Goal: Information Seeking & Learning: Learn about a topic

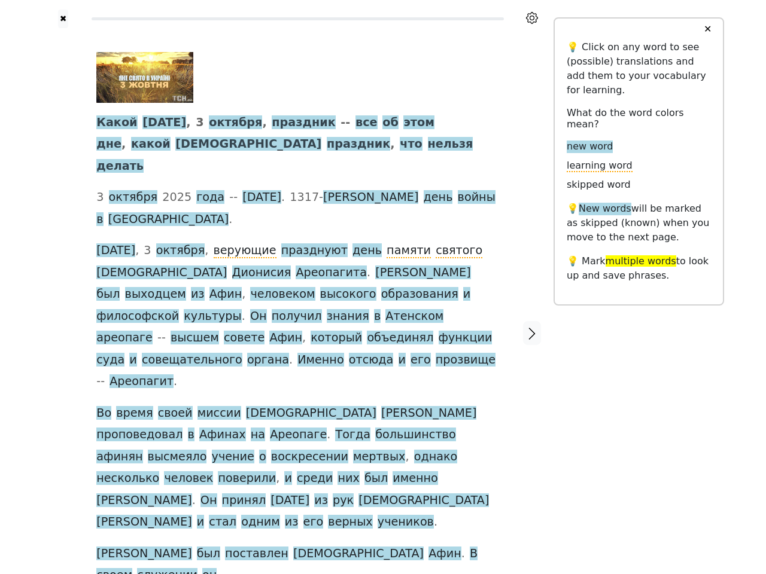
click at [343, 353] on span "Именно" at bounding box center [320, 360] width 46 height 15
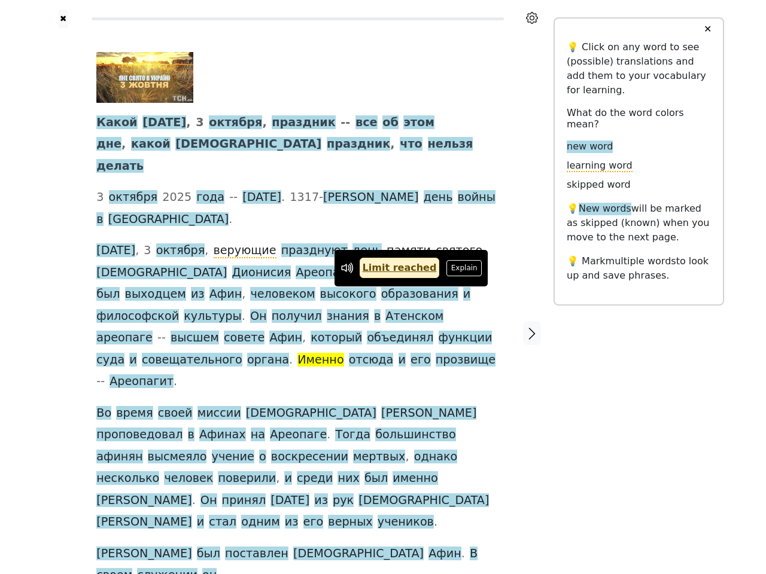
click at [532, 18] on icon at bounding box center [532, 18] width 12 height 12
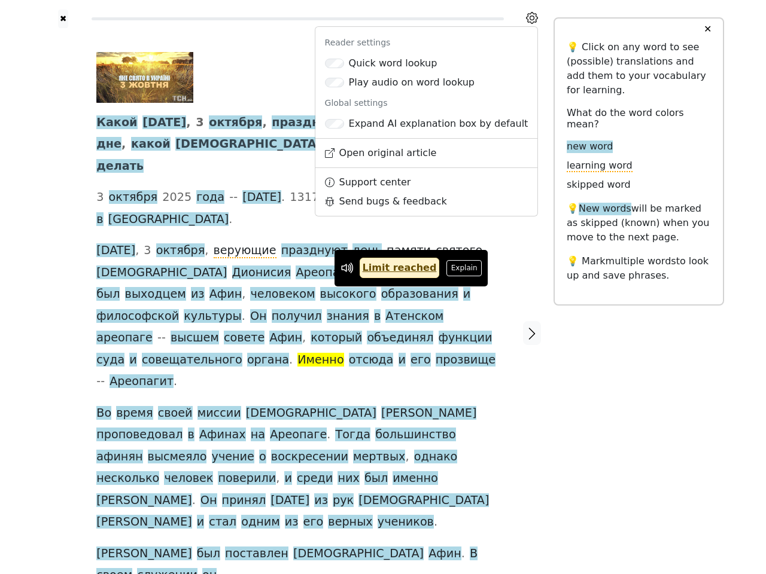
click at [63, 279] on div at bounding box center [63, 333] width 42 height 610
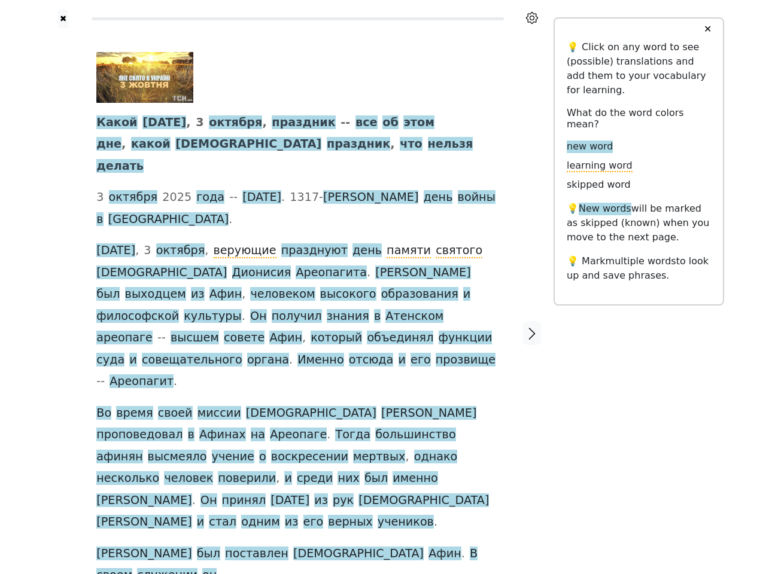
click at [153, 331] on span "ареопаге" at bounding box center [124, 338] width 56 height 15
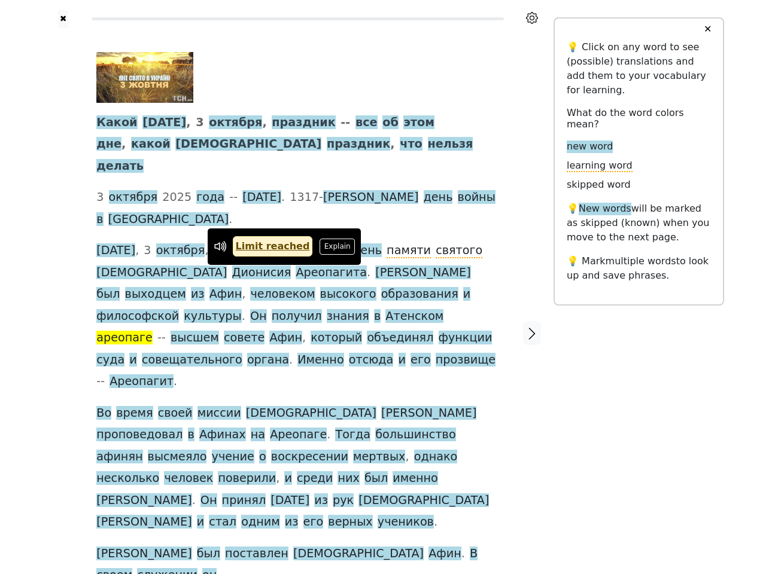
click at [113, 123] on span "Какой" at bounding box center [116, 122] width 41 height 15
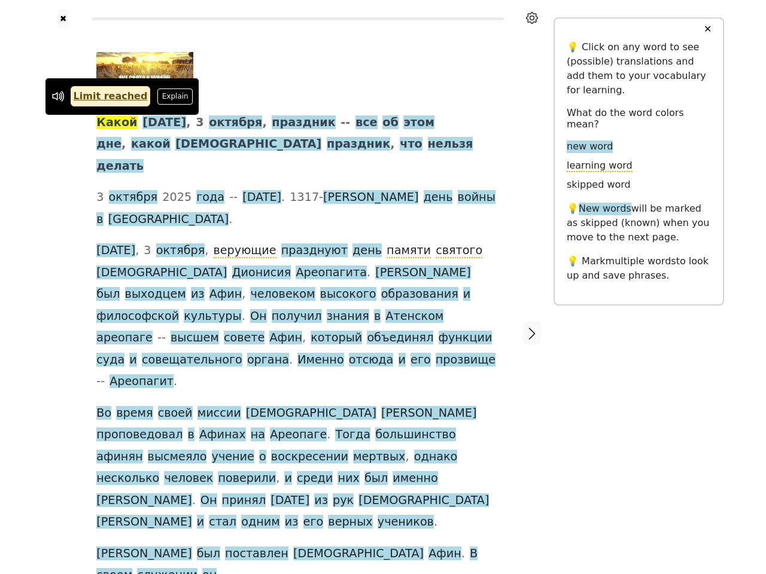
click at [153, 123] on span "[DATE]" at bounding box center [164, 122] width 44 height 15
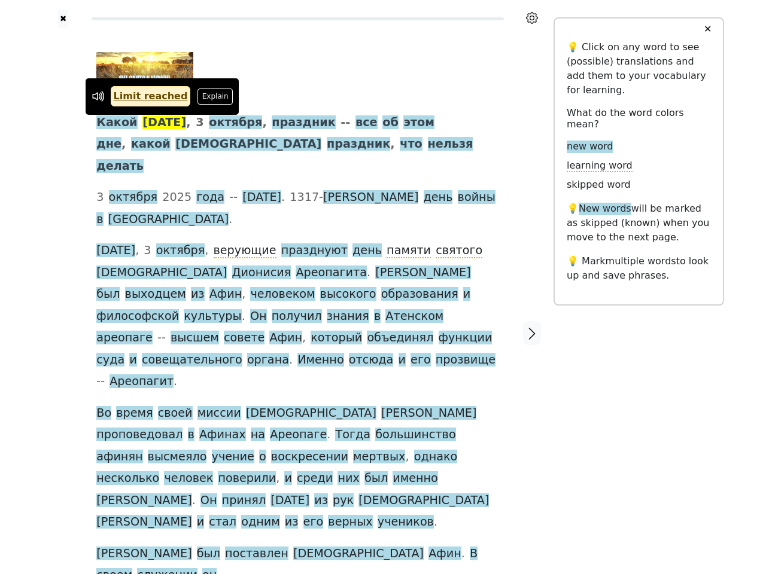
click at [196, 123] on span "3" at bounding box center [200, 122] width 8 height 15
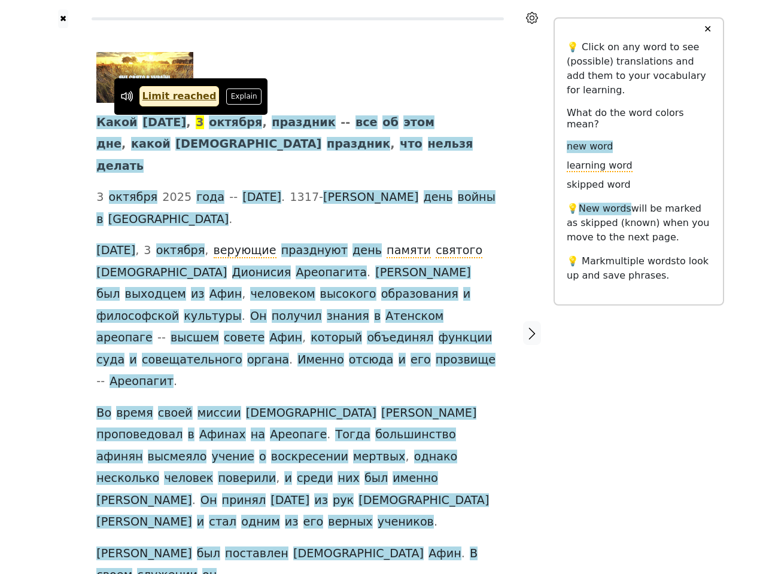
click at [213, 123] on span "октября" at bounding box center [235, 122] width 53 height 15
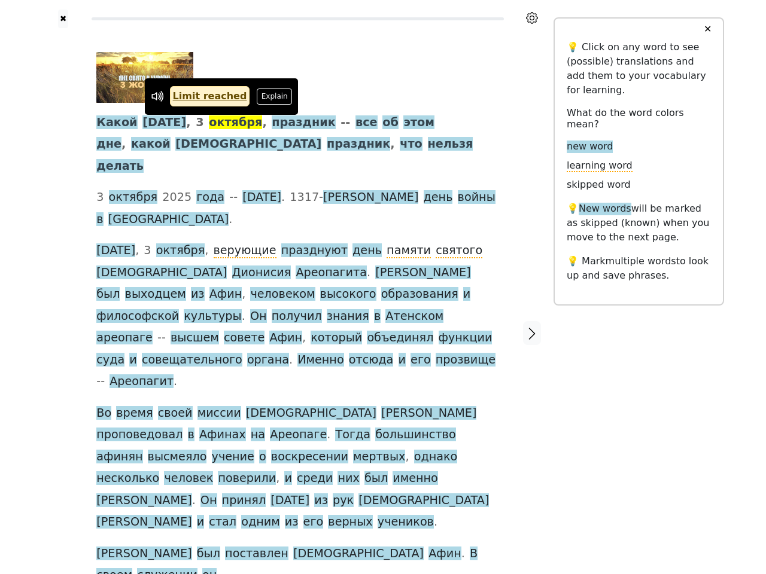
click at [272, 123] on span "праздник" at bounding box center [303, 122] width 63 height 15
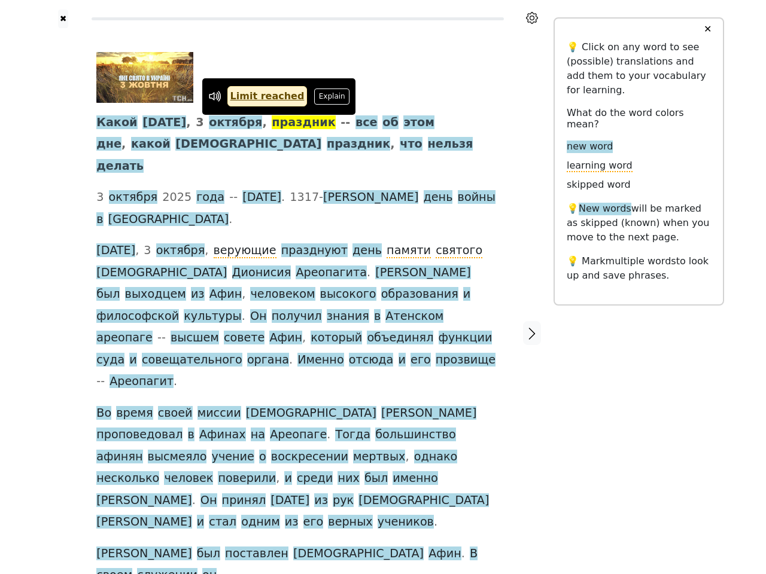
click at [355, 123] on span "все" at bounding box center [366, 122] width 22 height 15
